Goal: Ask a question: Seek information or help from site administrators or community

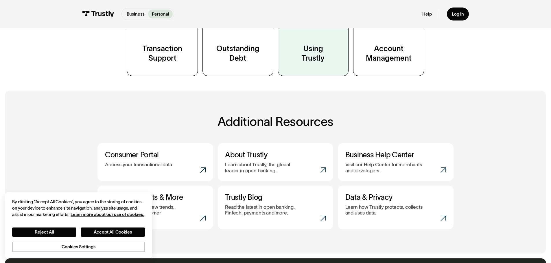
scroll to position [164, 0]
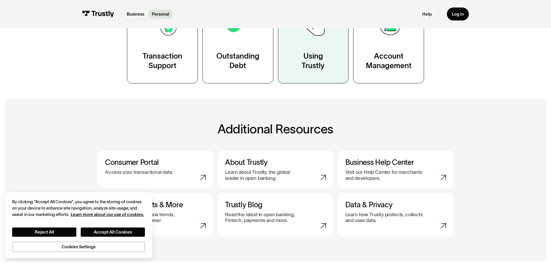
click at [306, 78] on link "Using Trustly" at bounding box center [313, 39] width 71 height 89
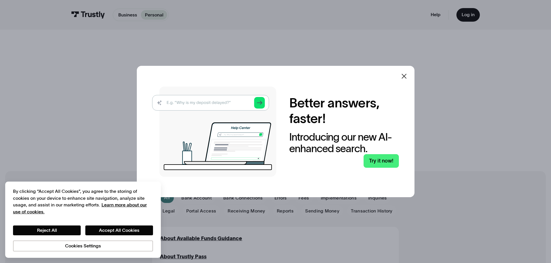
click at [404, 79] on icon at bounding box center [404, 76] width 7 height 7
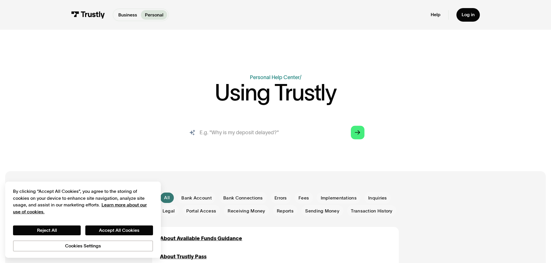
click at [294, 130] on input "search" at bounding box center [275, 132] width 188 height 21
type input "not getting secure access code via text"
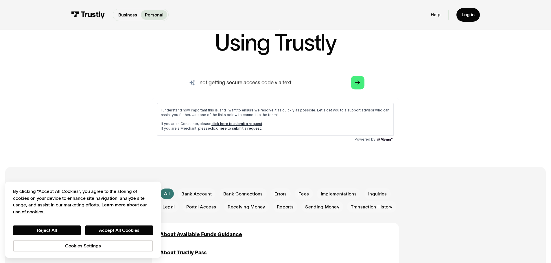
scroll to position [52, 0]
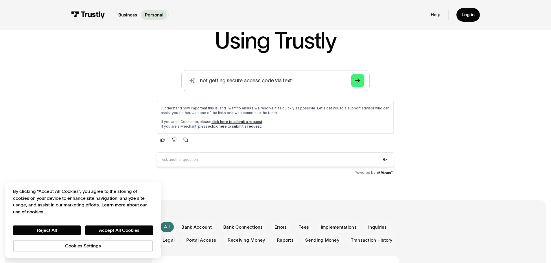
click at [254, 121] on link "click here to submit a request" at bounding box center [236, 121] width 51 height 4
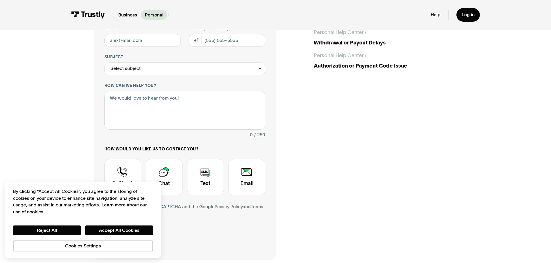
scroll to position [95, 0]
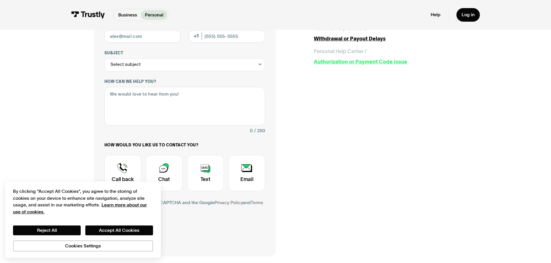
click at [323, 62] on div "Authorization or Payment Code Issue" at bounding box center [385, 62] width 143 height 8
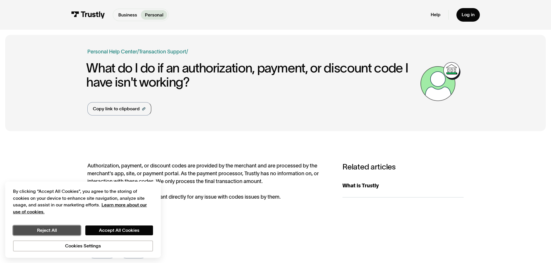
click at [69, 231] on button "Reject All" at bounding box center [47, 231] width 68 height 10
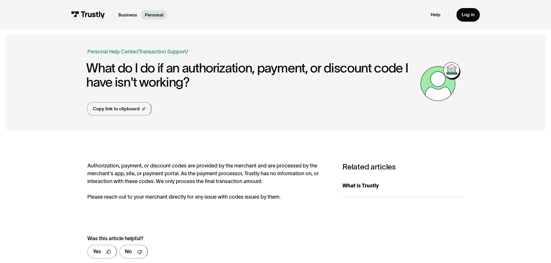
click at [440, 20] on div "Help Log in" at bounding box center [455, 15] width 49 height 14
click at [438, 14] on link "Help" at bounding box center [436, 15] width 10 height 6
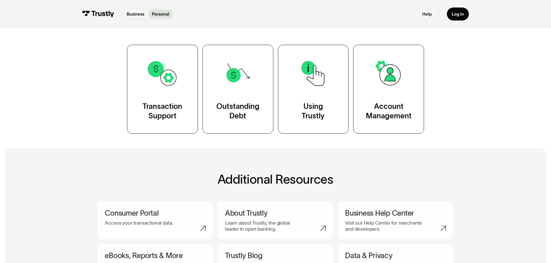
scroll to position [116, 0]
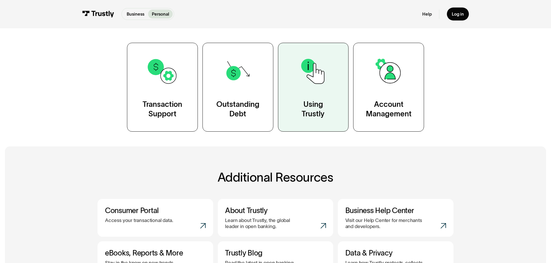
click at [307, 93] on link "Using Trustly" at bounding box center [313, 87] width 71 height 89
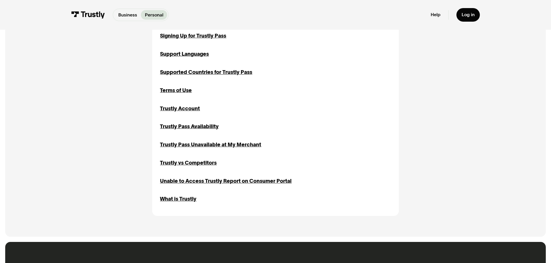
scroll to position [586, 0]
